Goal: Task Accomplishment & Management: Use online tool/utility

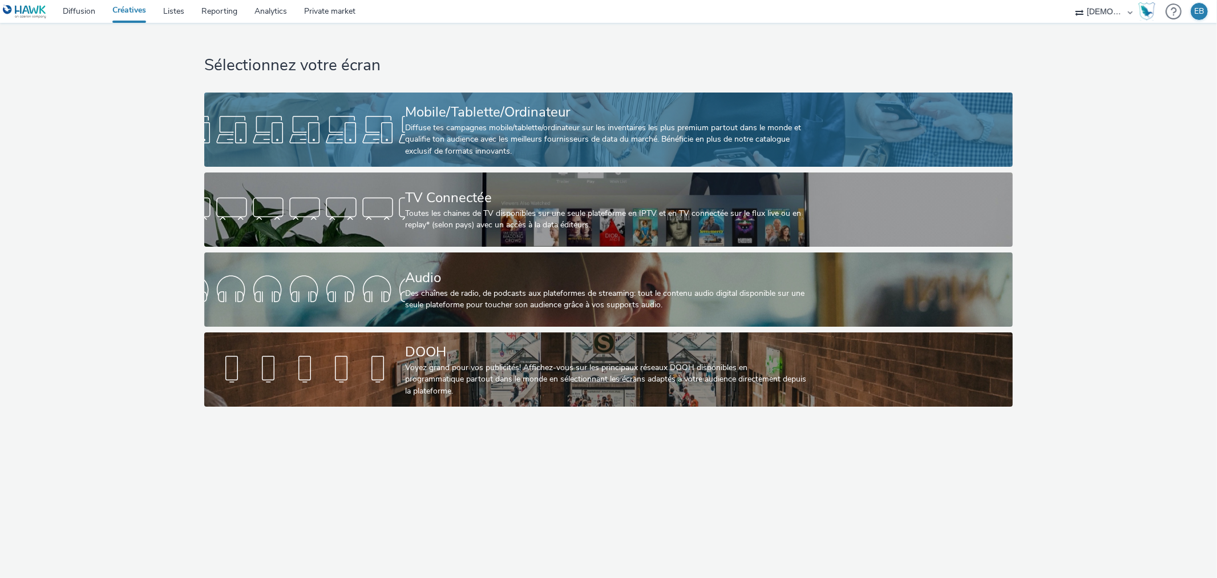
click at [377, 120] on div at bounding box center [304, 129] width 201 height 37
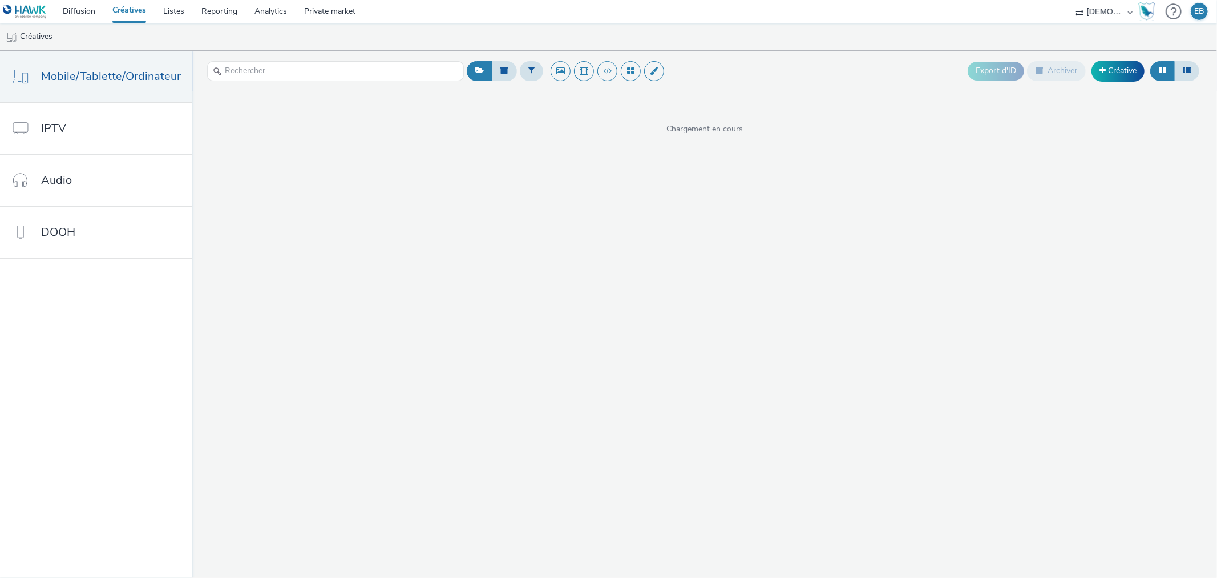
click at [1093, 83] on div "Export d'ID Archiver Créative" at bounding box center [1085, 71] width 235 height 28
click at [1103, 83] on div "Export d'ID Archiver Créative" at bounding box center [1085, 71] width 235 height 28
click at [1117, 66] on link "Créative" at bounding box center [1118, 70] width 53 height 21
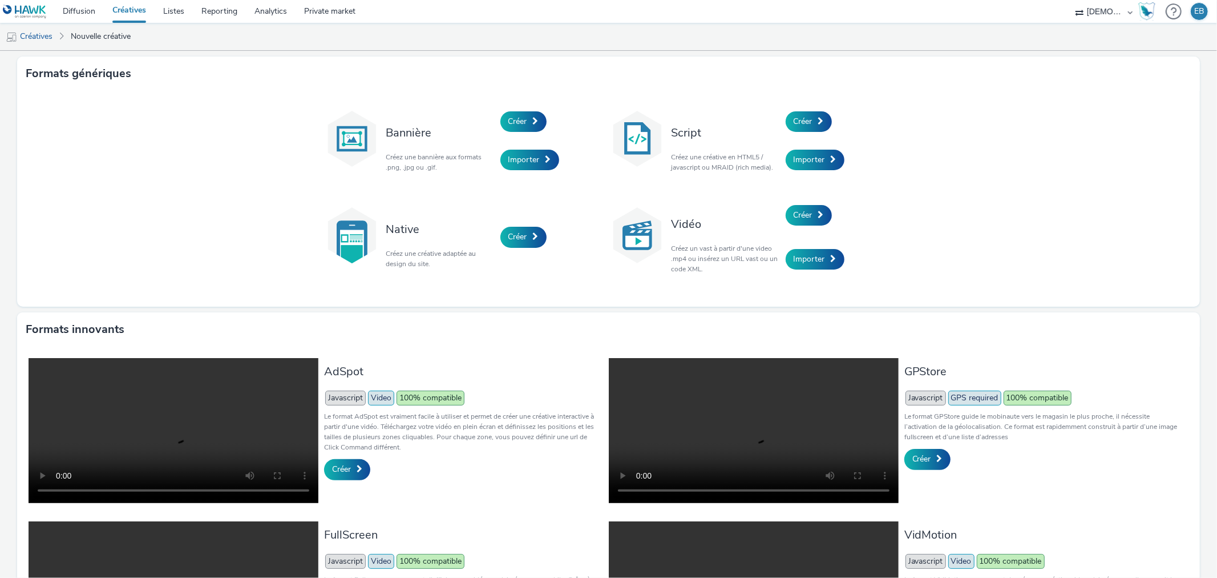
click at [774, 109] on div "Script Créez une créative en HTML5 / javascript ou MRAID (rich media)." at bounding box center [726, 140] width 120 height 77
click at [806, 109] on div "Créer" at bounding box center [840, 121] width 108 height 39
click at [812, 123] on link "Créer" at bounding box center [809, 121] width 46 height 21
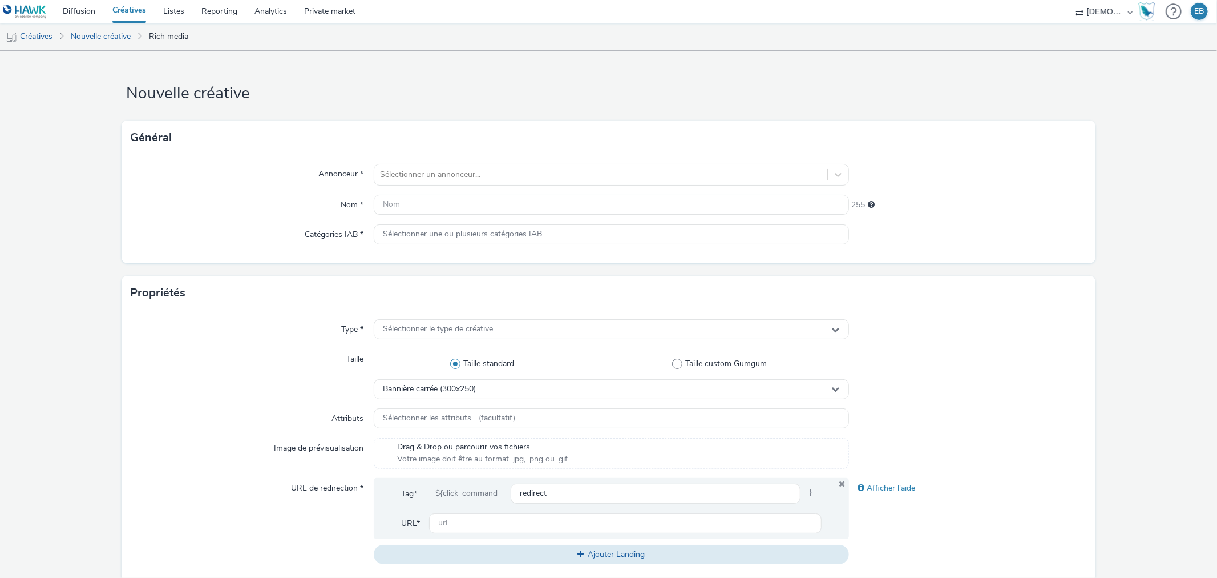
drag, startPoint x: 812, startPoint y: 123, endPoint x: 664, endPoint y: 143, distance: 149.7
click at [689, 143] on div "Général" at bounding box center [609, 137] width 974 height 34
click at [556, 161] on div "Annonceur * Sélectionner un annonceur... Nom * 255 Catégories IAB * Sélectionne…" at bounding box center [609, 209] width 974 height 108
click at [541, 166] on div "Sélectionner un annonceur..." at bounding box center [600, 175] width 453 height 18
type input "bieb"
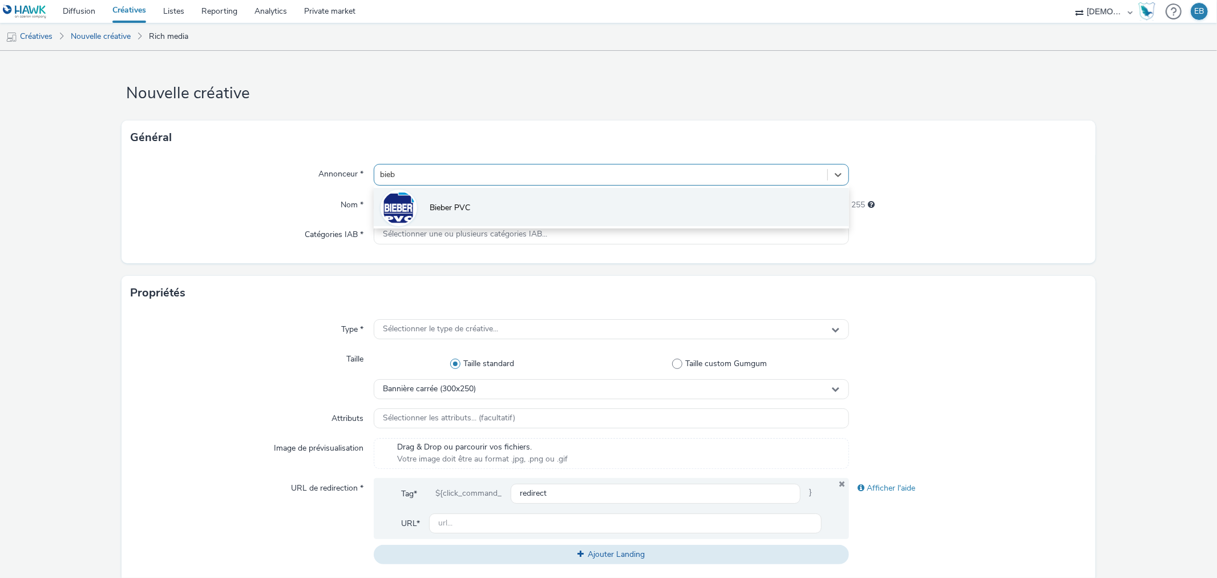
click at [441, 208] on span "Bieber PVC" at bounding box center [450, 207] width 41 height 11
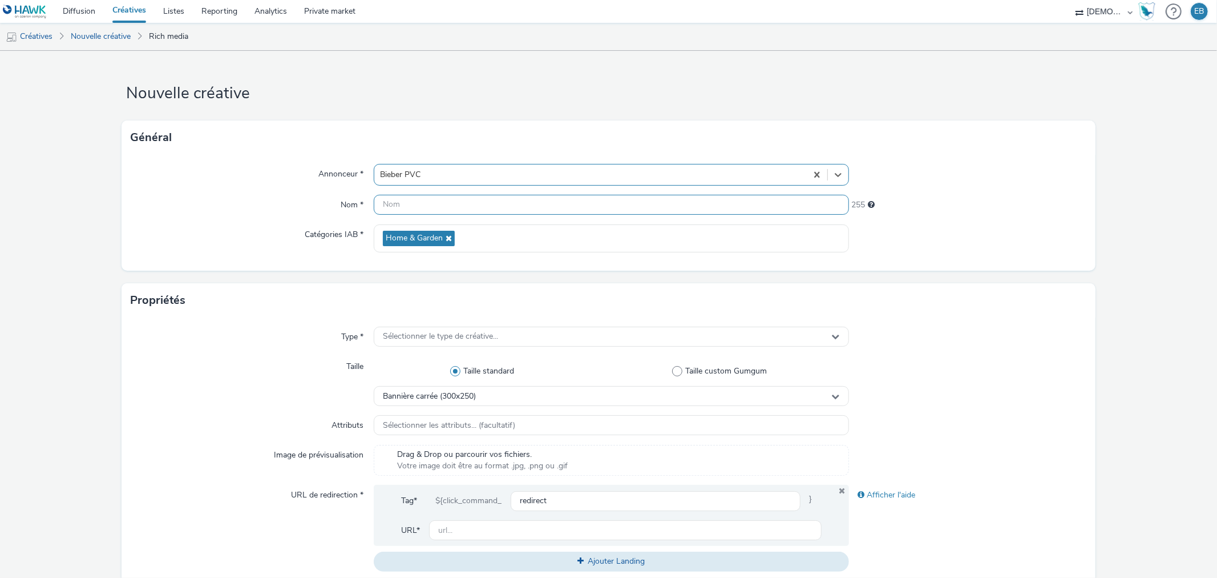
click at [450, 212] on input "text" at bounding box center [611, 205] width 475 height 20
type input "320x480_40ans"
click at [527, 311] on div "Propriétés" at bounding box center [609, 300] width 974 height 34
click at [477, 318] on div "Type * Sélectionner le type de créative... Taille Taille standard Taille custom…" at bounding box center [609, 453] width 974 height 272
click at [390, 336] on span "Sélectionner le type de créative..." at bounding box center [440, 337] width 115 height 10
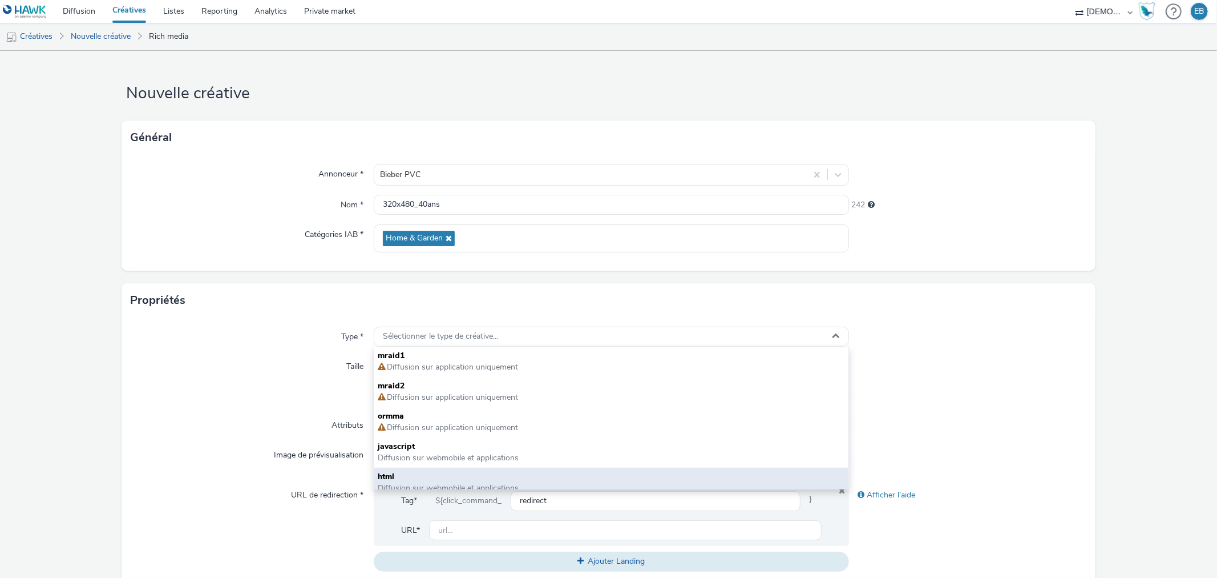
click at [397, 471] on span "html" at bounding box center [611, 476] width 467 height 11
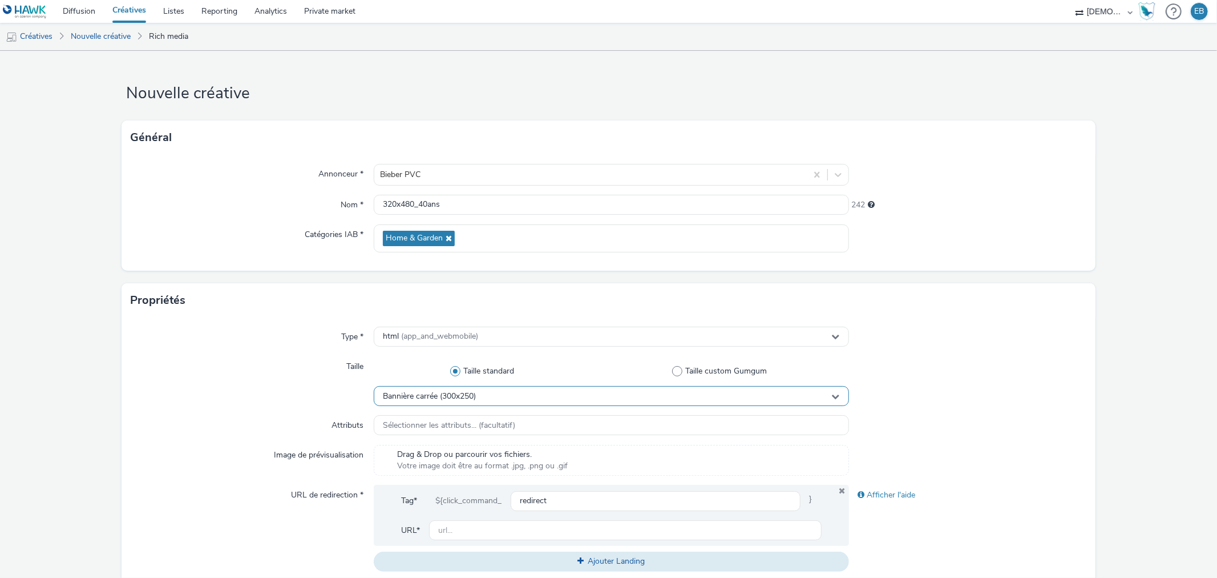
click at [481, 397] on div "Bannière carrée (300x250)" at bounding box center [611, 396] width 475 height 20
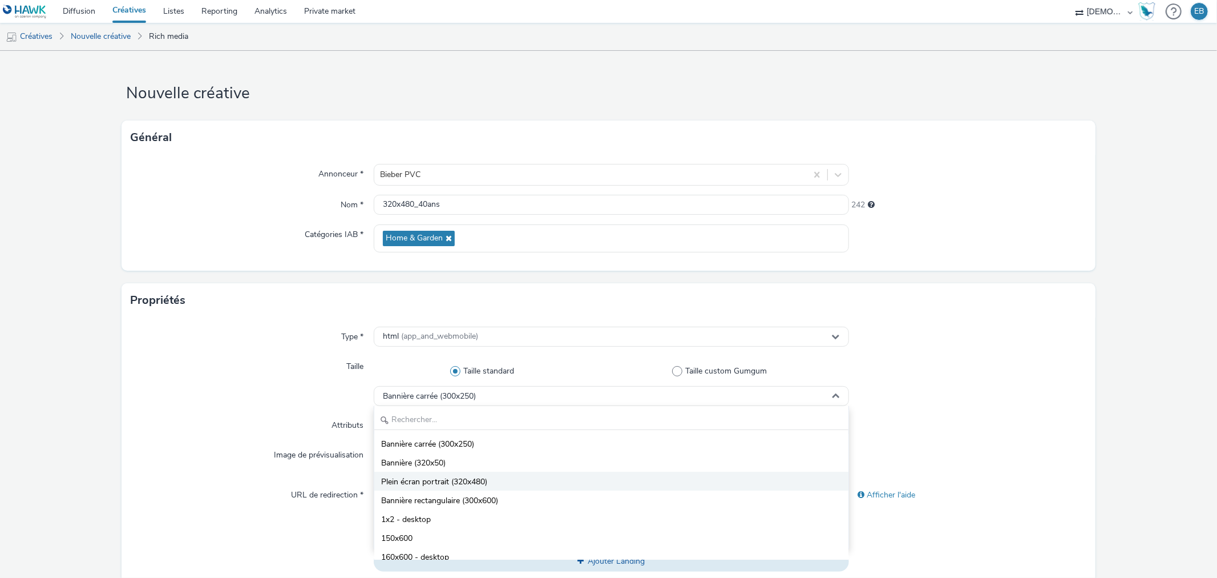
click at [444, 476] on span "Plein écran portrait (320x480)" at bounding box center [434, 481] width 106 height 11
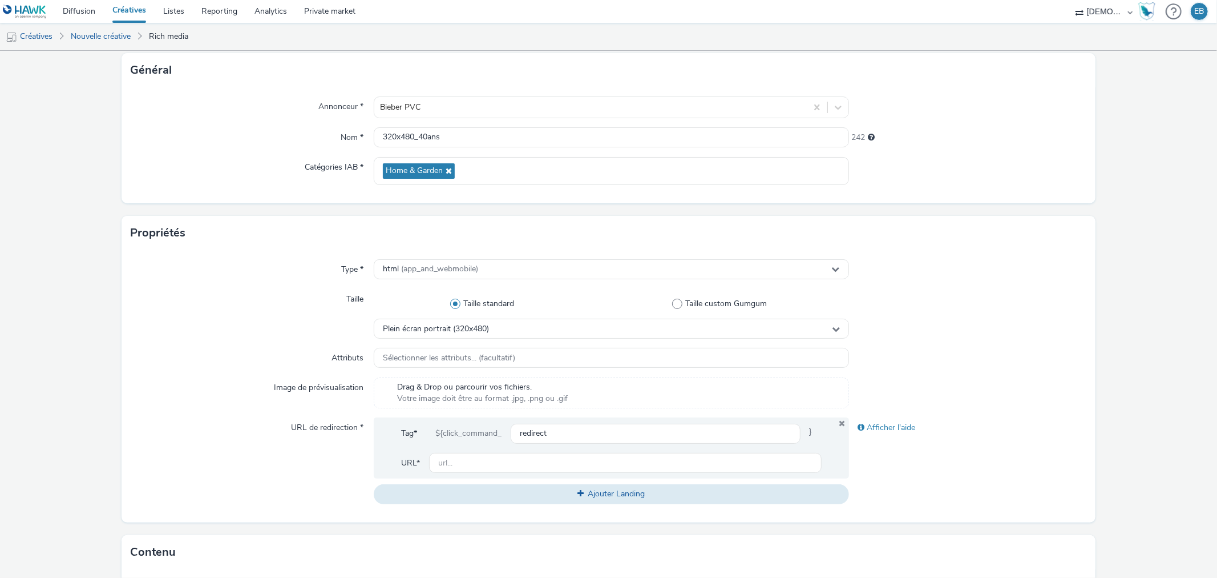
scroll to position [127, 0]
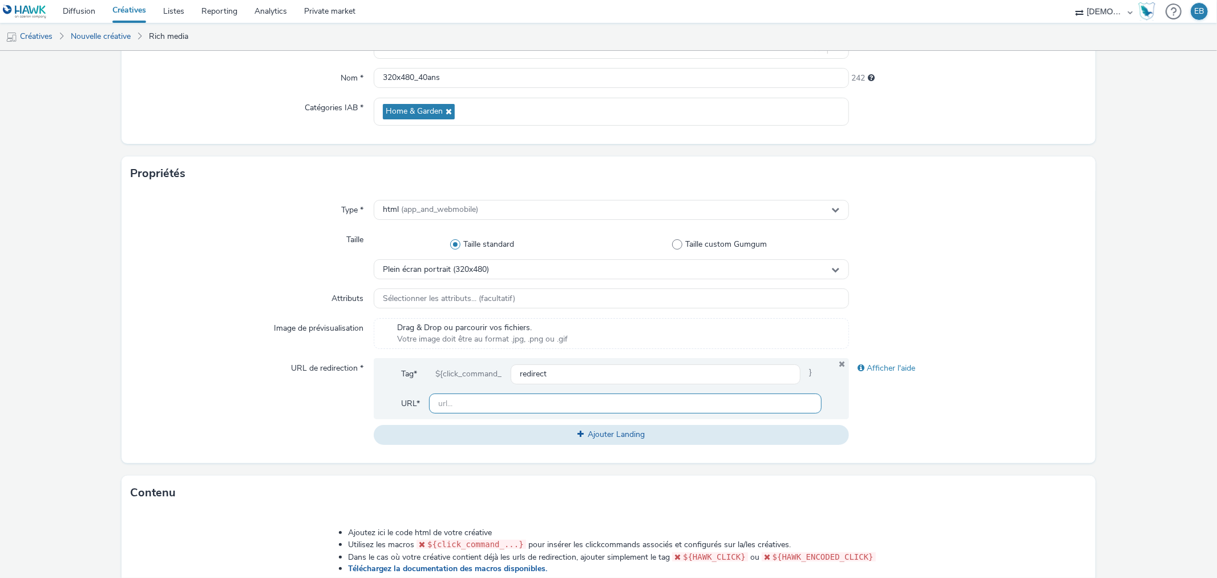
click at [515, 398] on input "text" at bounding box center [625, 403] width 392 height 20
paste input "https://www.bieber-pvc.com/?utm_source=ADN&utm_campaign=435336000&utm_medium=PA…"
type input "https://www.bieber-pvc.com/?utm_source=ADN&utm_campaign=435336000&utm_medium=PA…"
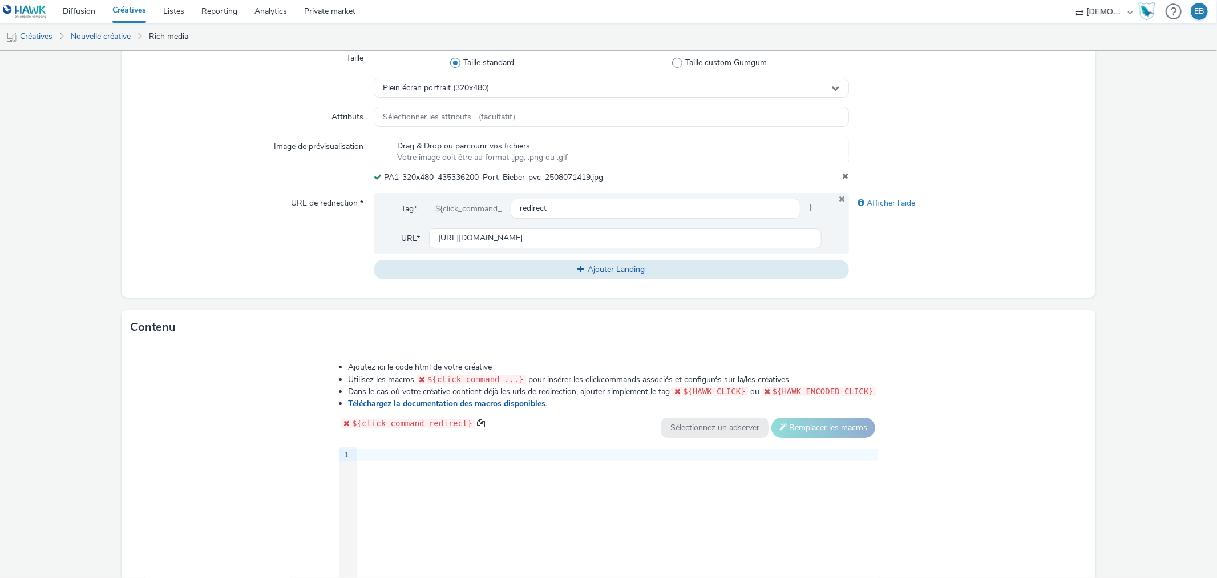
scroll to position [425, 0]
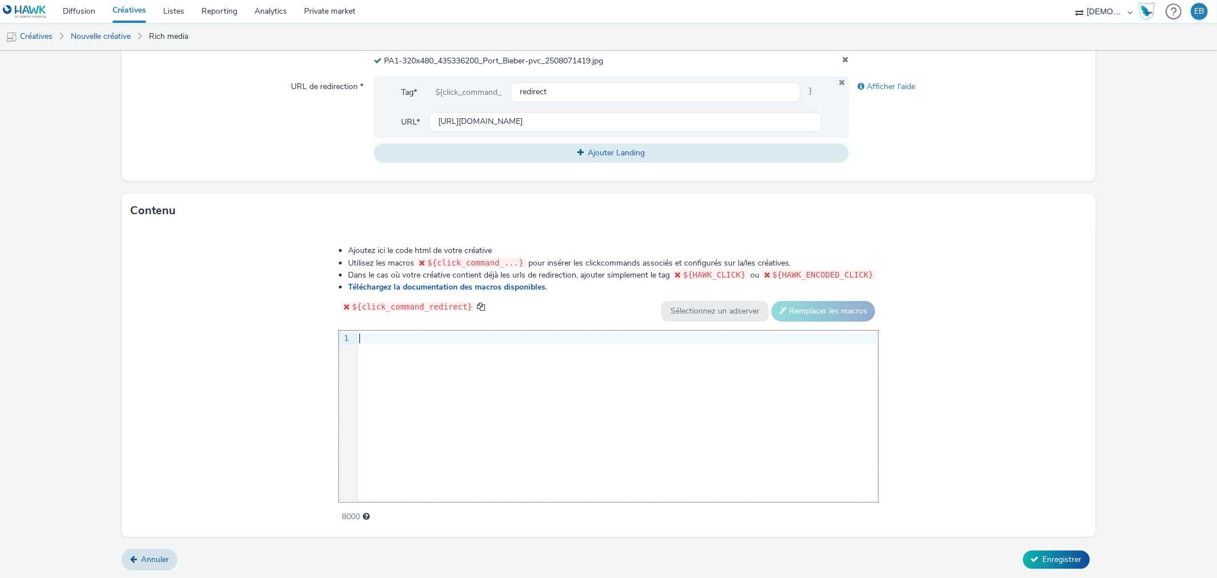
click at [491, 443] on div "9 1 ›" at bounding box center [608, 415] width 539 height 171
click at [594, 326] on div "Ajoutez ici le code html de votre créative Utilisez les macros ${click_command_…" at bounding box center [608, 383] width 621 height 293
click at [588, 328] on div "Ajoutez ici le code html de votre créative Utilisez les macros ${click_command_…" at bounding box center [608, 383] width 621 height 293
click at [575, 333] on div at bounding box center [617, 338] width 521 height 11
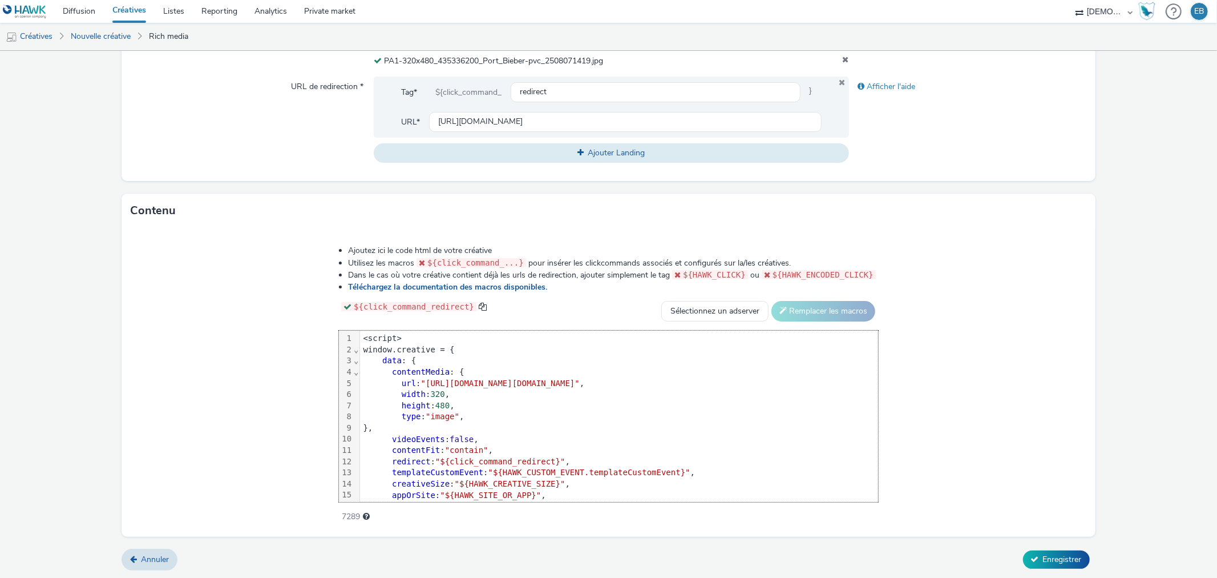
scroll to position [56, 0]
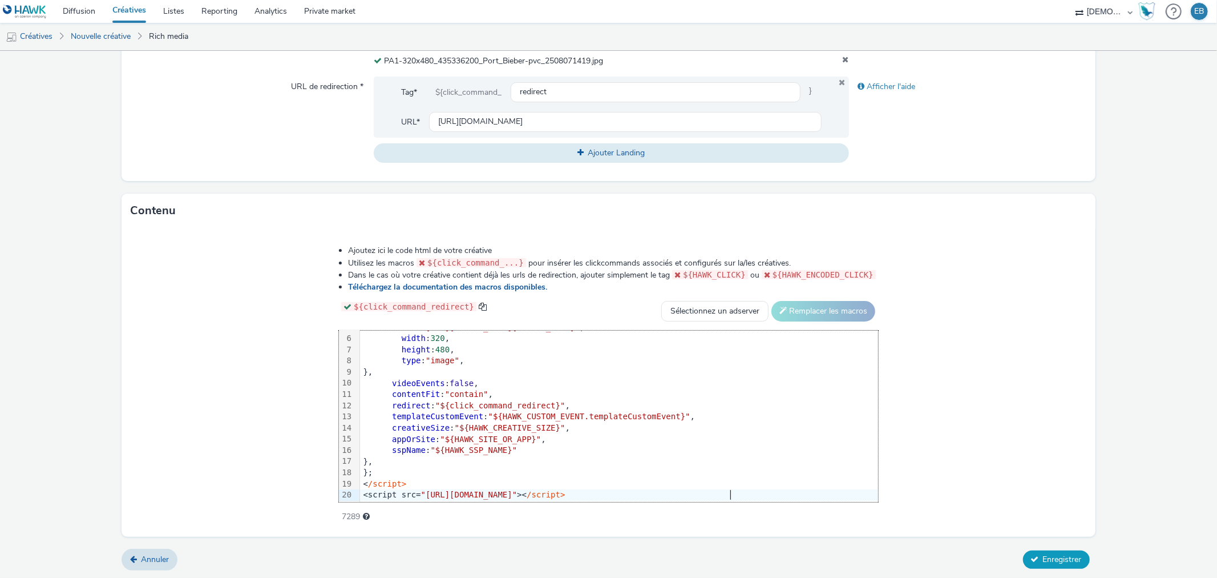
click at [1046, 556] on span "Enregistrer" at bounding box center [1062, 559] width 39 height 11
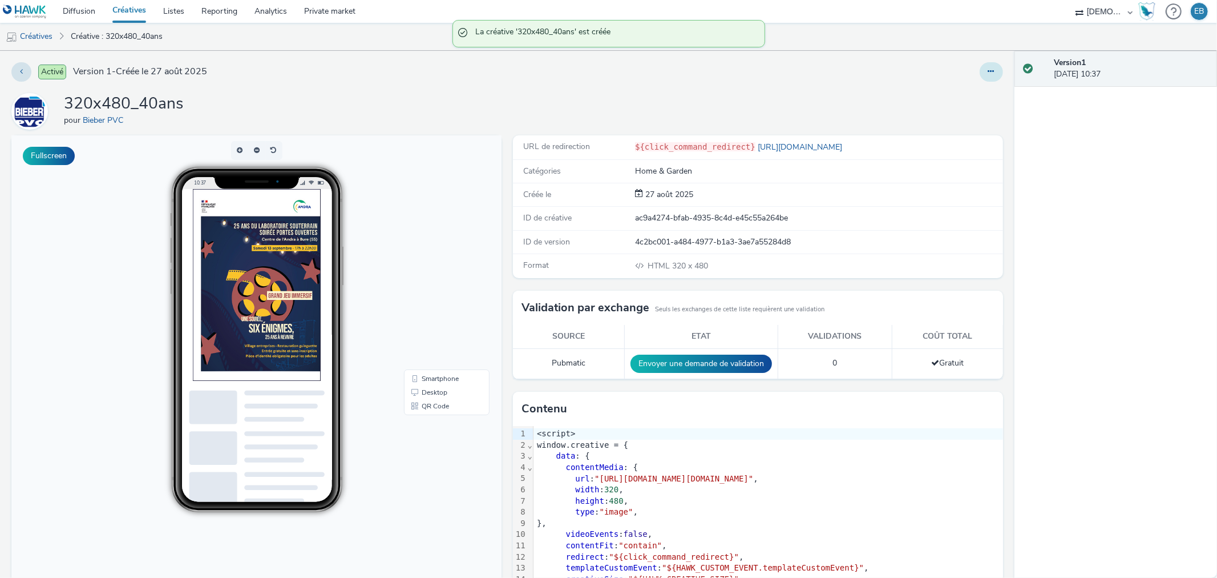
click at [988, 69] on icon at bounding box center [991, 71] width 6 height 8
click at [949, 87] on link "Modifier" at bounding box center [961, 94] width 86 height 23
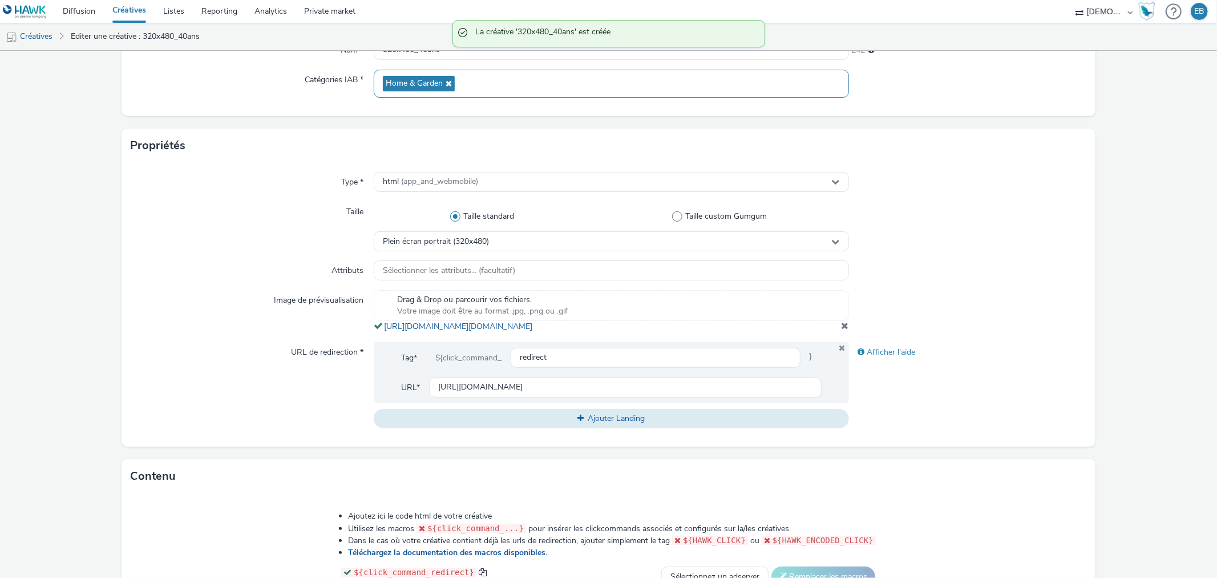
scroll to position [253, 0]
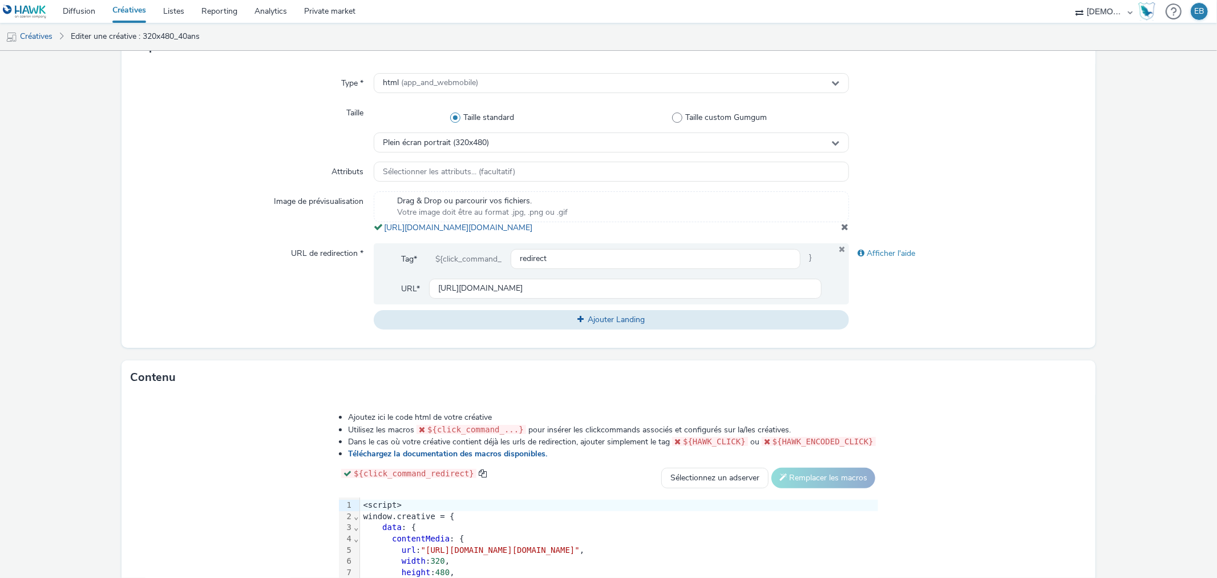
drag, startPoint x: 643, startPoint y: 240, endPoint x: 377, endPoint y: 229, distance: 266.2
click at [377, 229] on div "Drag & Drop ou parcourir vos fichiers. Votre image doit être au format .jpg, .p…" at bounding box center [611, 212] width 475 height 42
copy span "https://tabmo-cdn.s3.eu-west-1.amazonaws.com/hawk.tabmo.io/organizations/38dc92…"
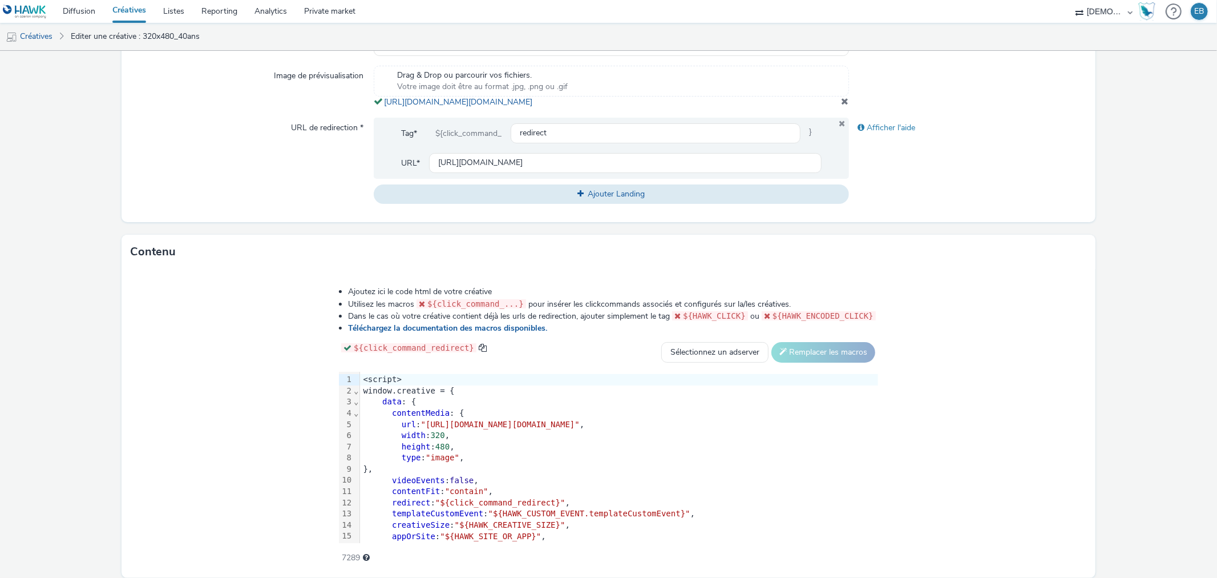
scroll to position [380, 0]
drag, startPoint x: 286, startPoint y: 434, endPoint x: 988, endPoint y: 430, distance: 701.4
click at [580, 427] on span ""[URL][DOMAIN_NAME][DOMAIN_NAME]"" at bounding box center [500, 422] width 159 height 9
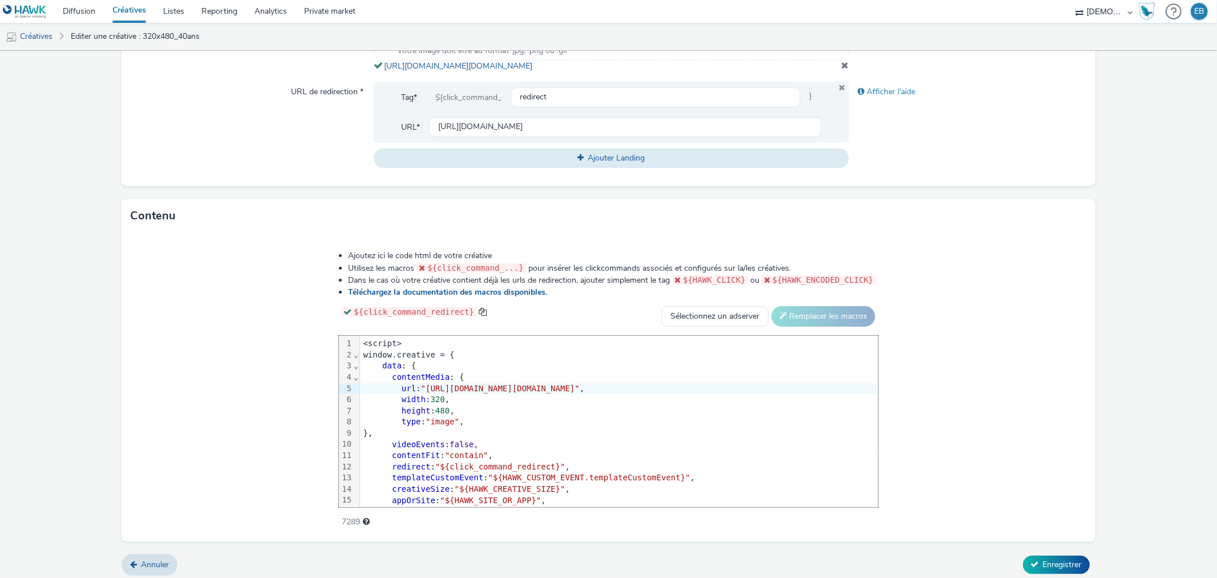
scroll to position [431, 0]
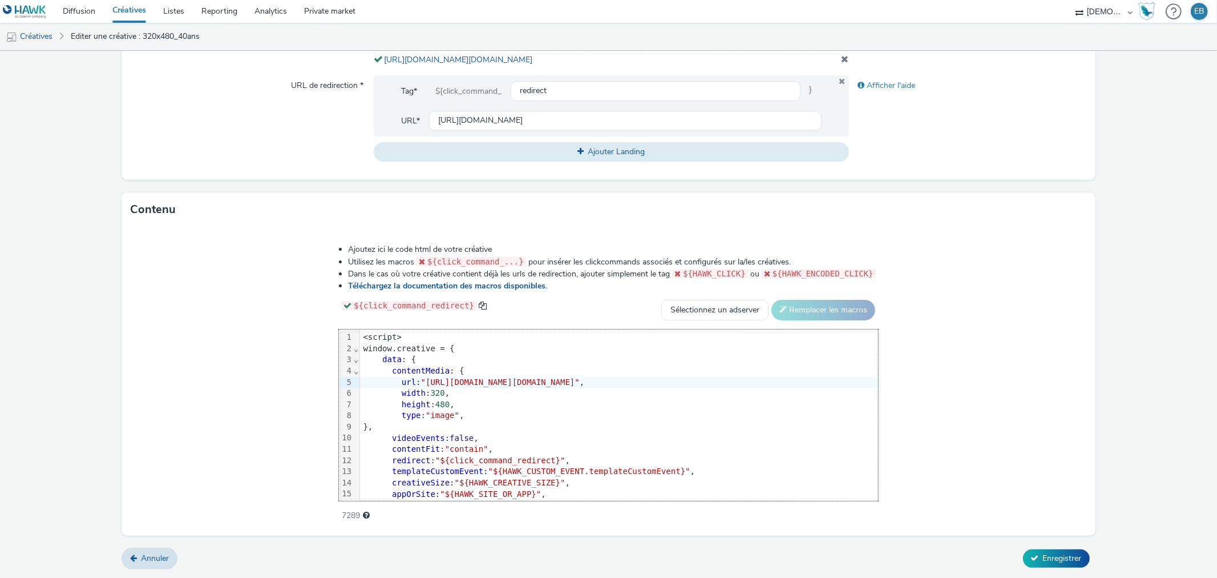
click at [1042, 546] on form "Editer une créative Général Annonceur * Bieber PVC Nom * 320x480_40ans 242 Caté…" at bounding box center [608, 104] width 1217 height 948
click at [1043, 554] on span "Enregistrer" at bounding box center [1062, 557] width 39 height 11
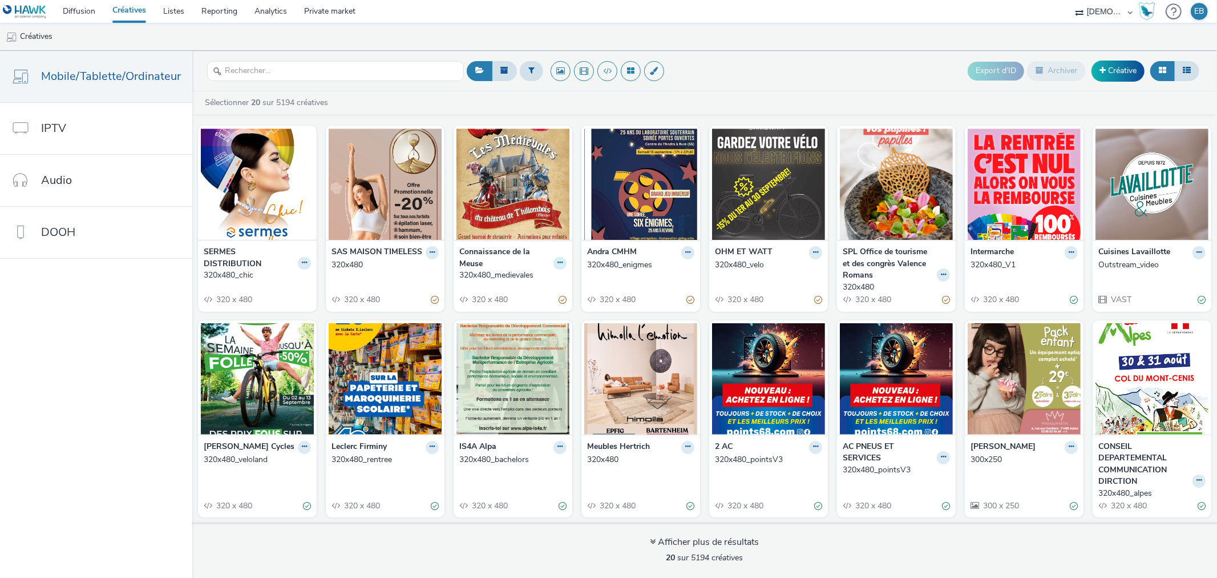
click at [558, 259] on icon at bounding box center [560, 262] width 5 height 7
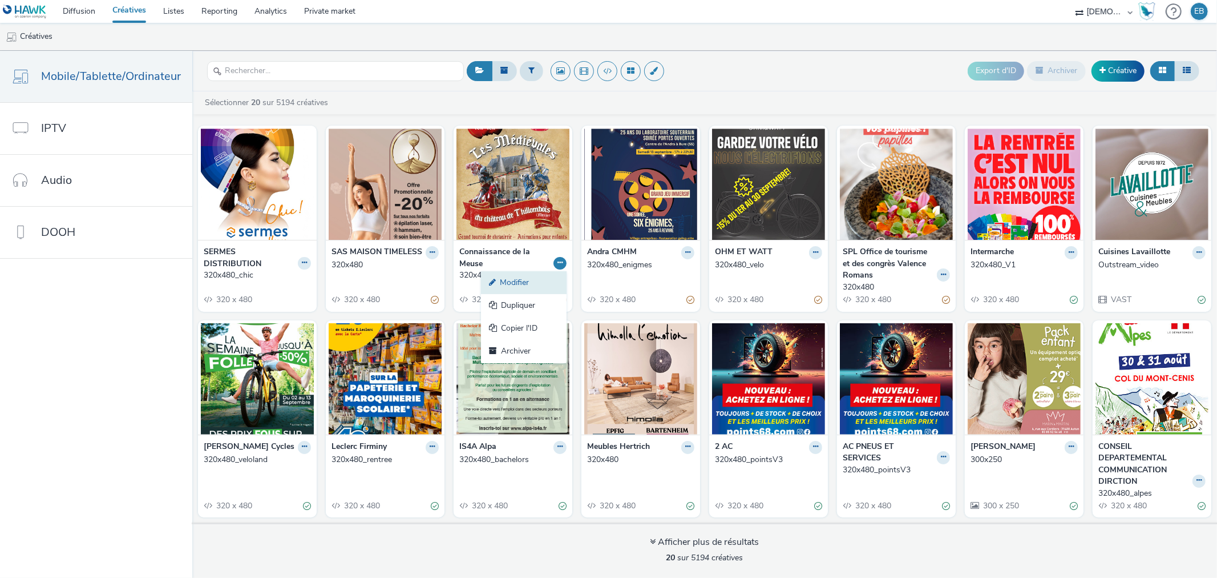
click at [524, 286] on link "Modifier" at bounding box center [524, 282] width 86 height 23
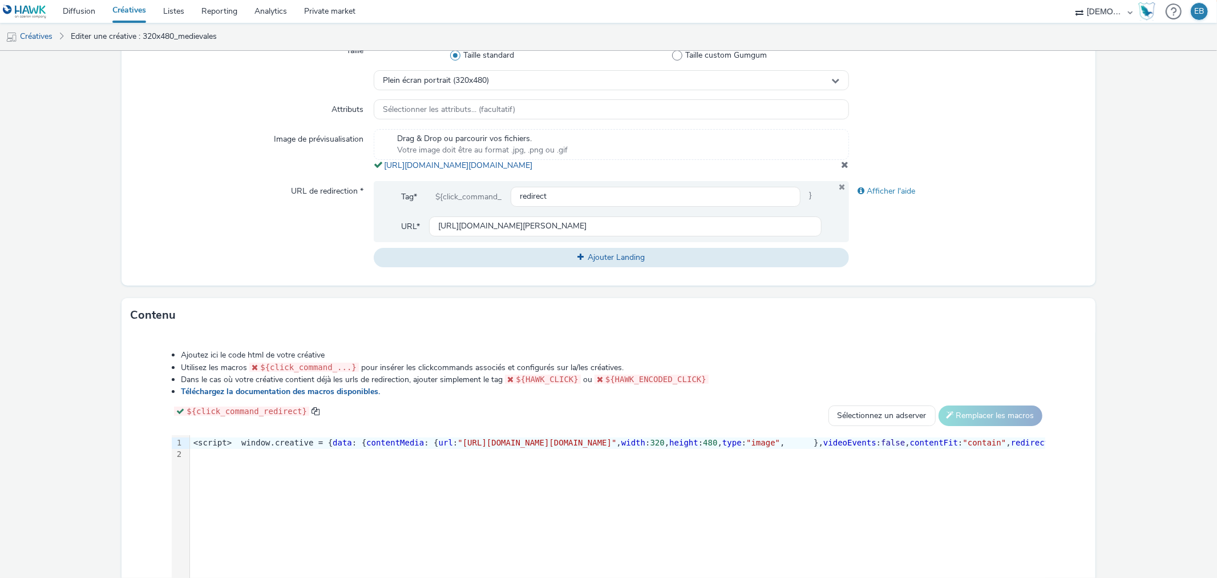
scroll to position [431, 0]
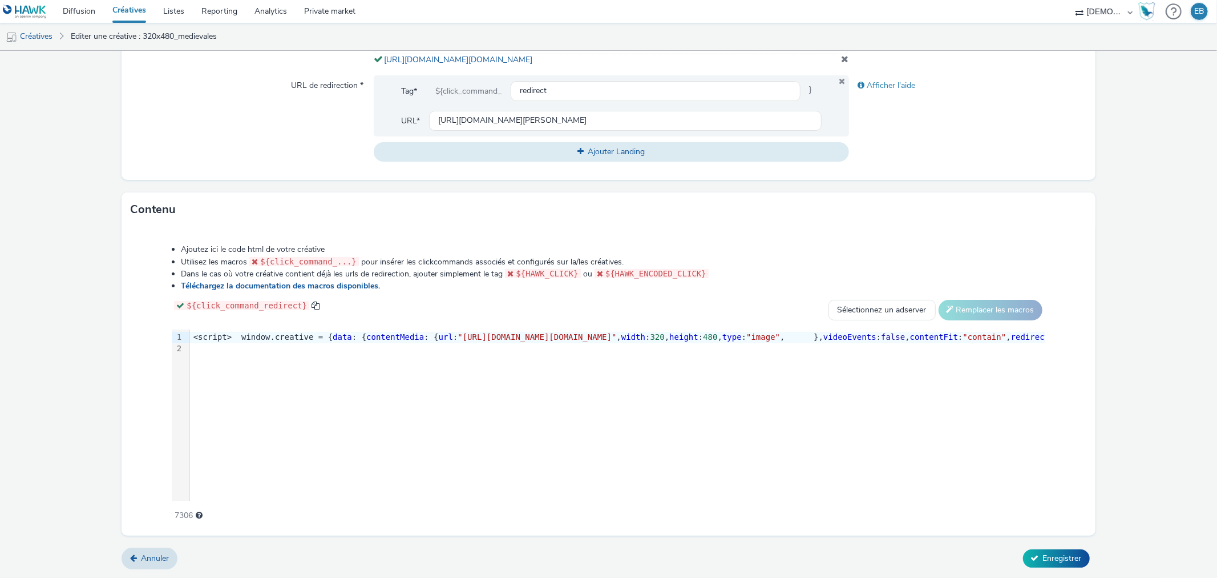
click at [582, 405] on div "9 1 2 › <script> window.creative = { data : { contentMedia : { url : "[URL][DOM…" at bounding box center [608, 414] width 873 height 171
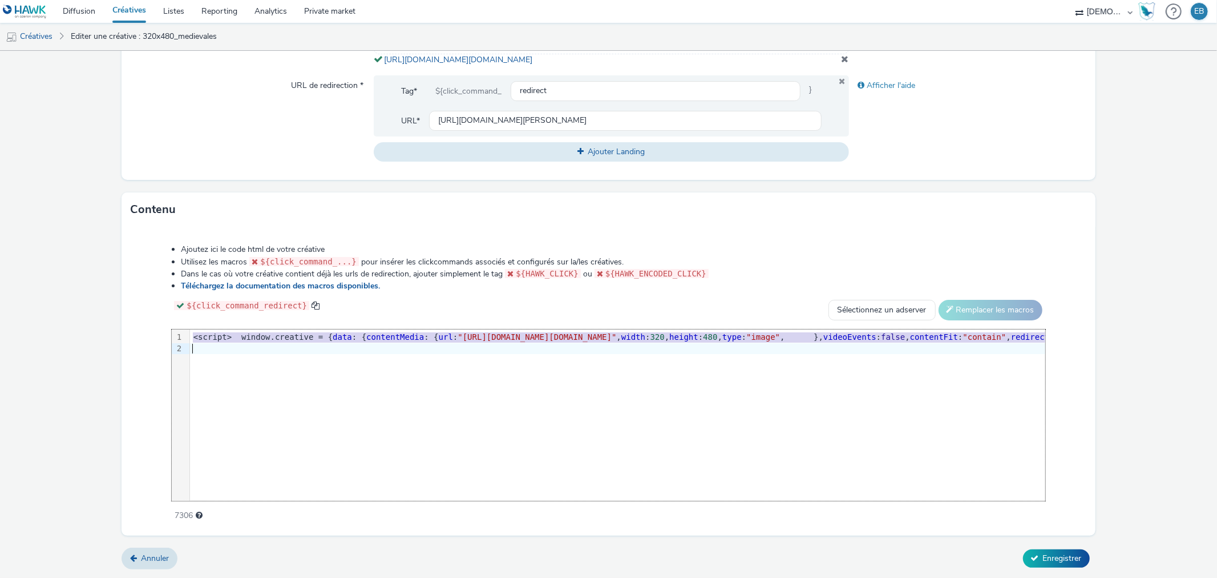
copy div "<script> window.creative = { data : { contentMedia : { url : "[URL][DOMAIN_NAME…"
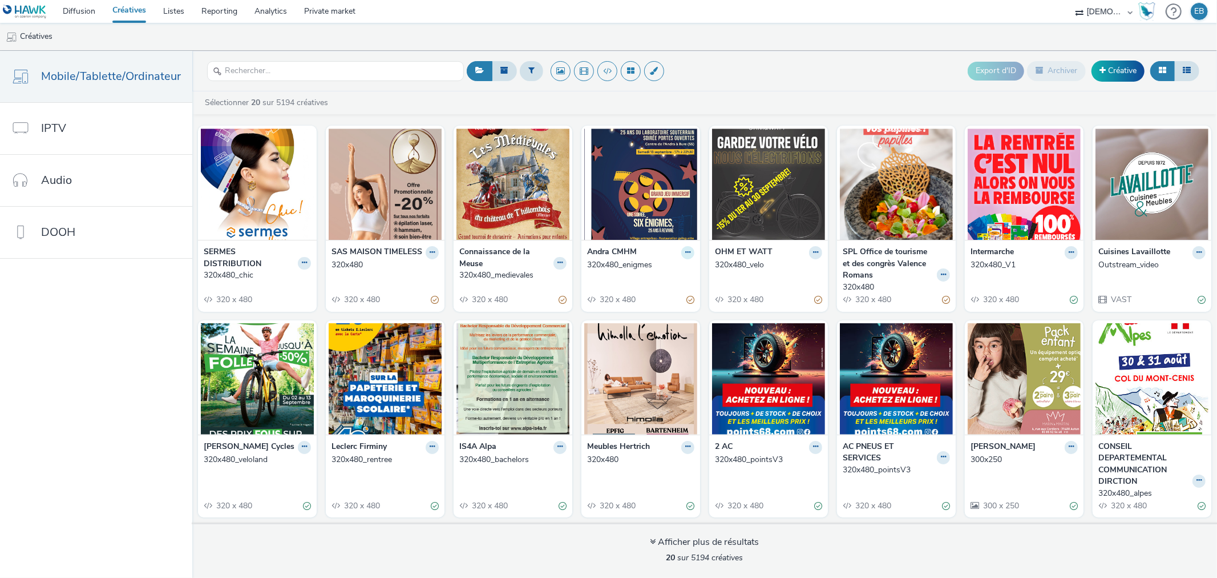
drag, startPoint x: 692, startPoint y: 249, endPoint x: 681, endPoint y: 250, distance: 10.3
click at [683, 250] on div "[PERSON_NAME] CMHM 320x480_enigmes 320 x 480" at bounding box center [641, 275] width 119 height 71
click at [685, 250] on icon at bounding box center [687, 252] width 5 height 7
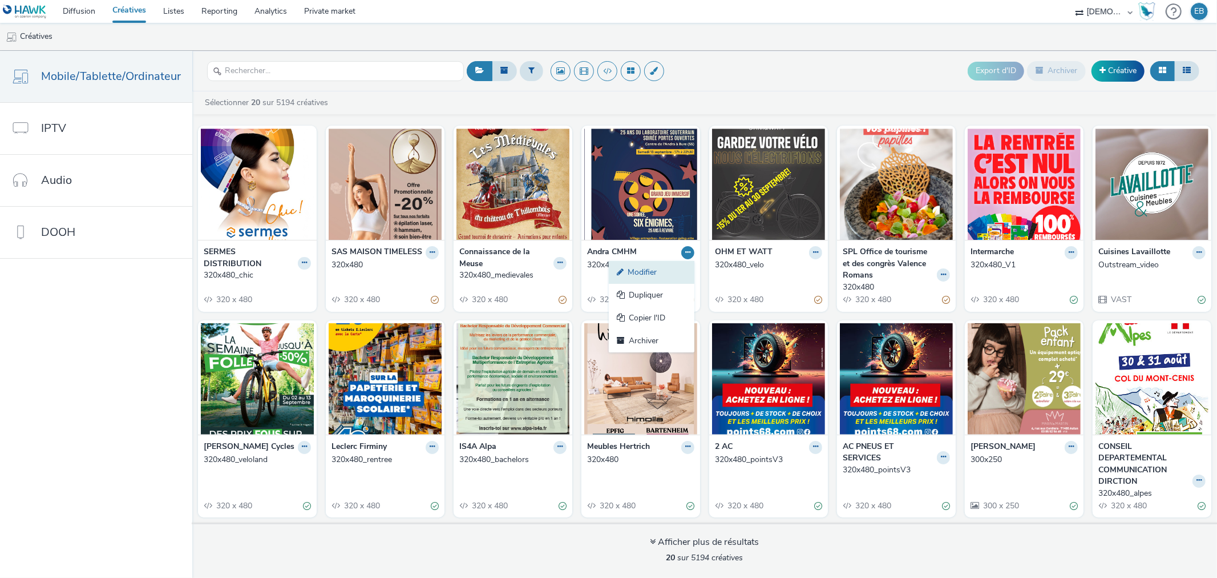
click at [628, 268] on link "Modifier" at bounding box center [652, 272] width 86 height 23
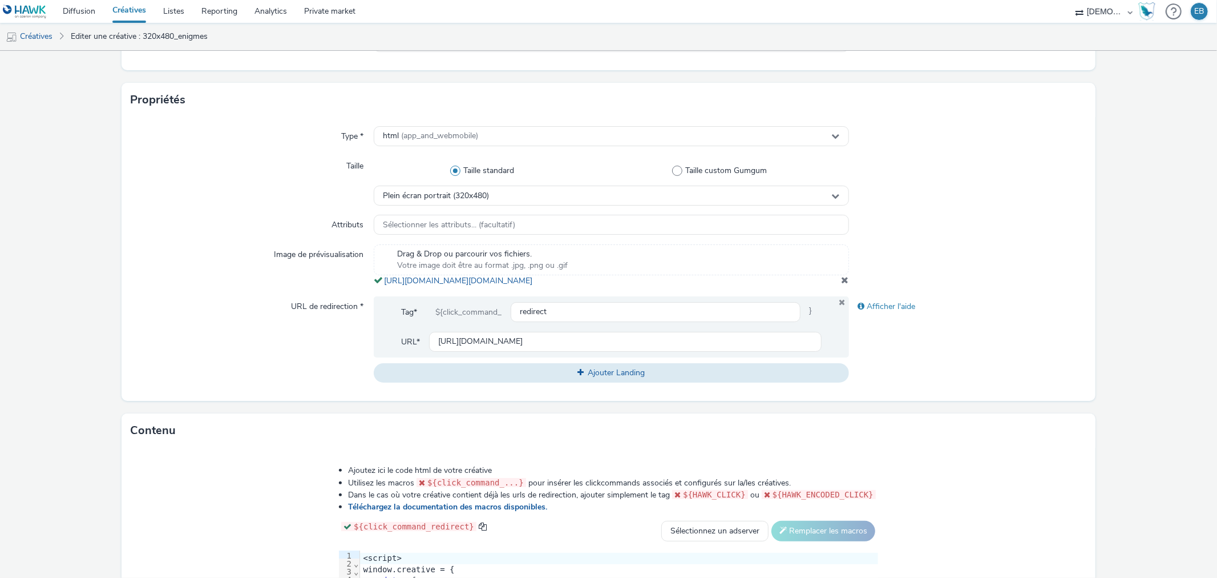
scroll to position [431, 0]
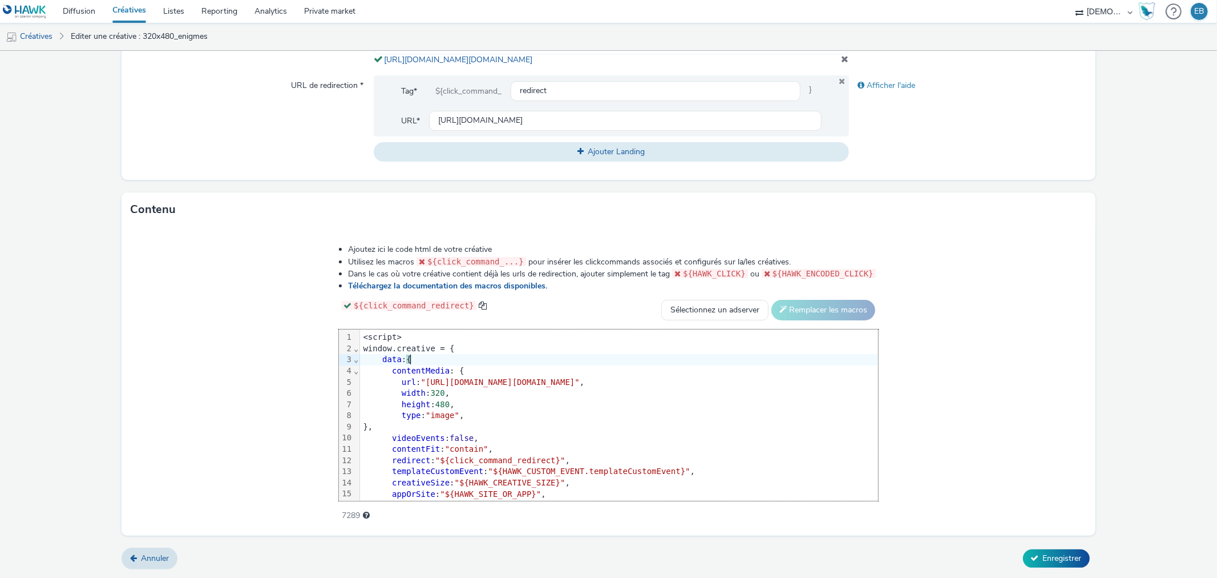
click at [558, 364] on div "data : {" at bounding box center [619, 359] width 518 height 11
